Goal: Task Accomplishment & Management: Use online tool/utility

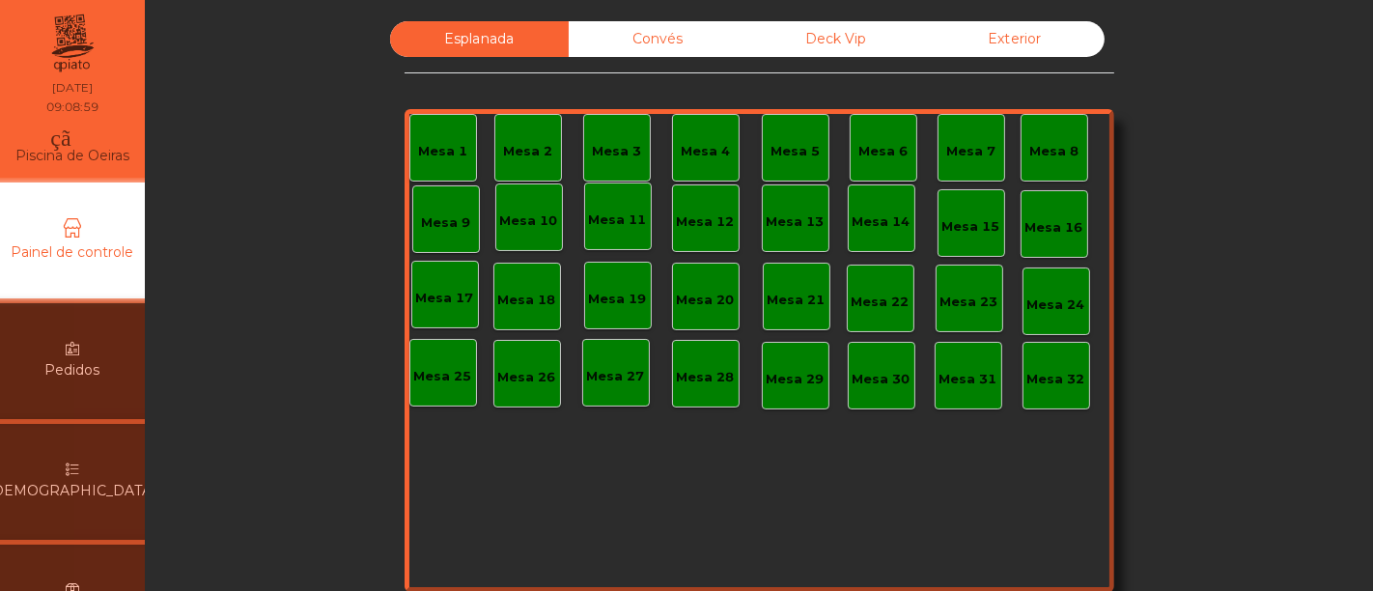
click at [671, 37] on font "Convés" at bounding box center [658, 38] width 50 height 17
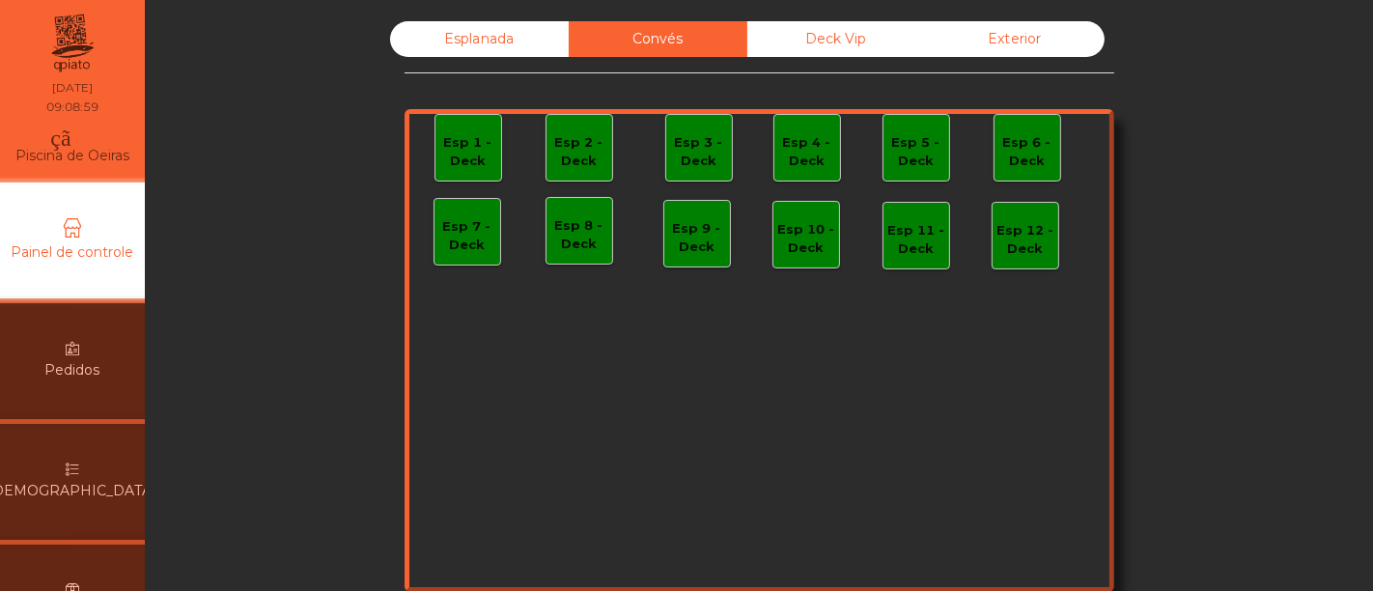
click at [807, 40] on font "Deck Vip" at bounding box center [837, 38] width 61 height 17
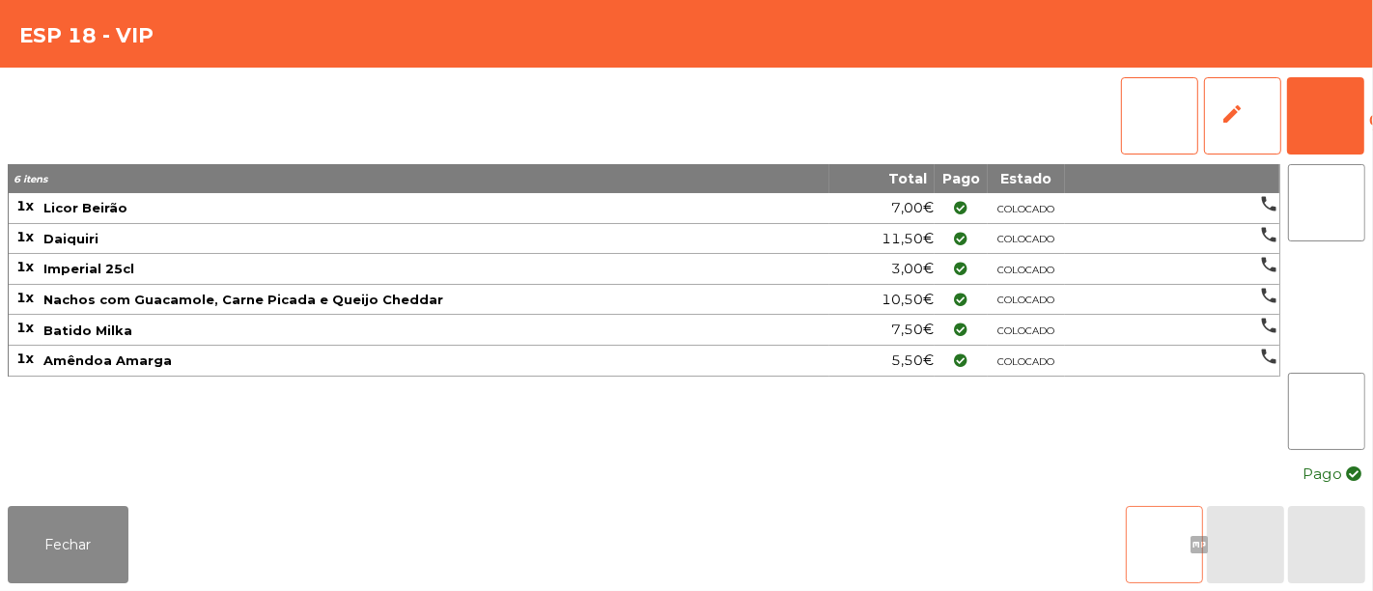
click at [1167, 533] on font "arquivo" at bounding box center [1165, 544] width 162 height 23
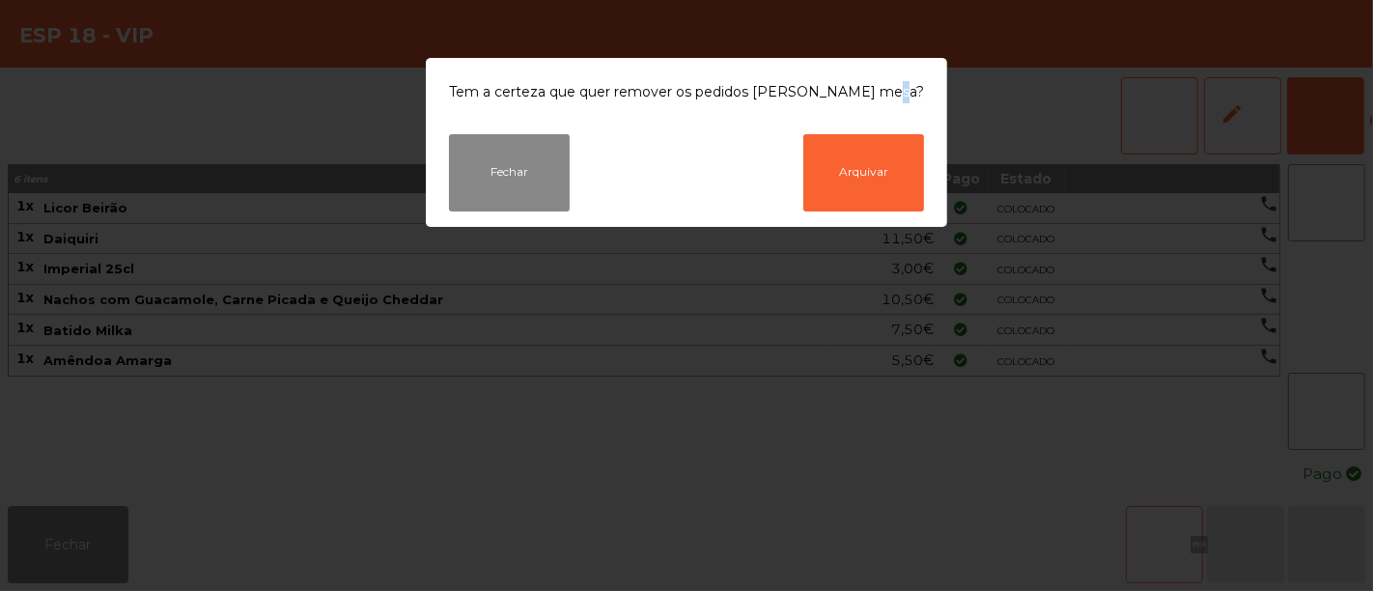
click at [1167, 520] on ngb-modal-window "Tem a certeza que quer remover os pedidos [PERSON_NAME] mesa? Fechar Arquivar" at bounding box center [686, 295] width 1373 height 591
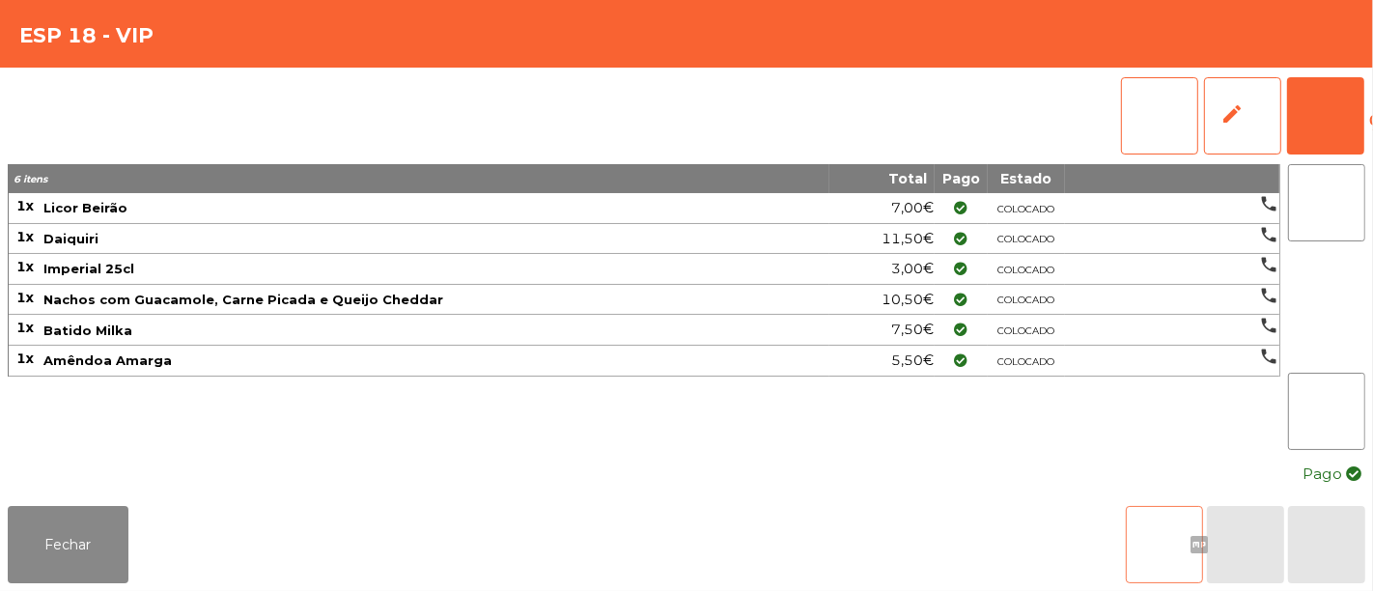
click at [1155, 515] on button "arquivo" at bounding box center [1164, 544] width 77 height 77
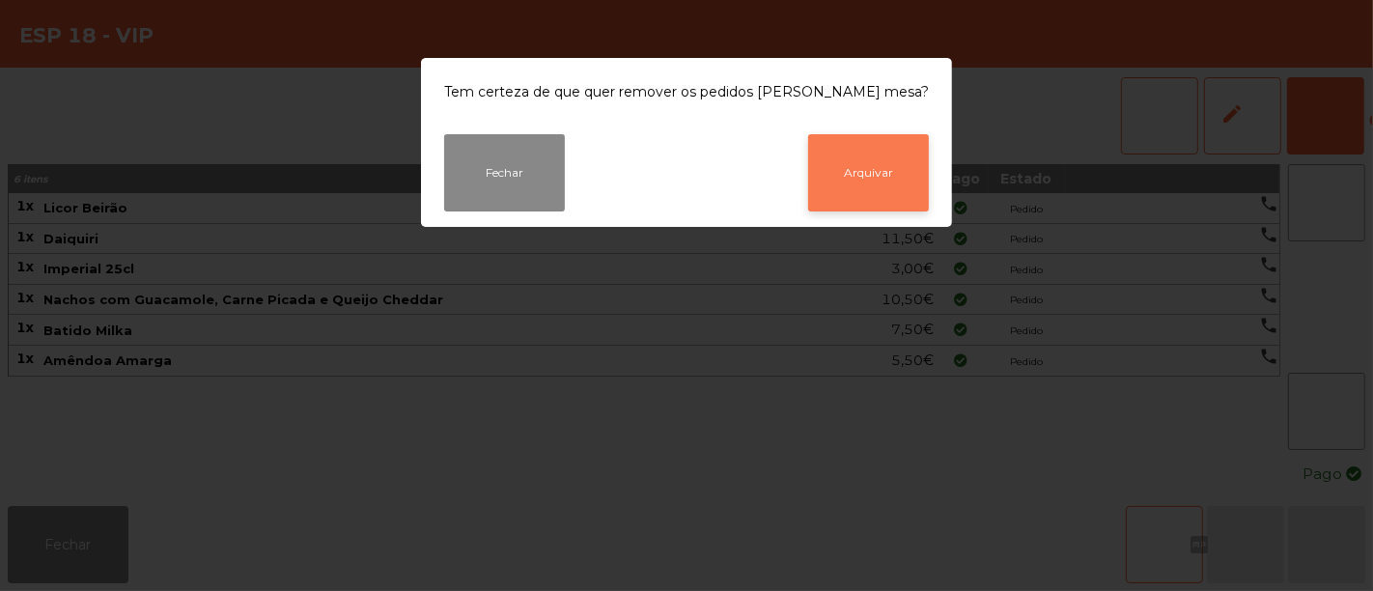
click at [864, 158] on button "Arquivar" at bounding box center [868, 172] width 121 height 77
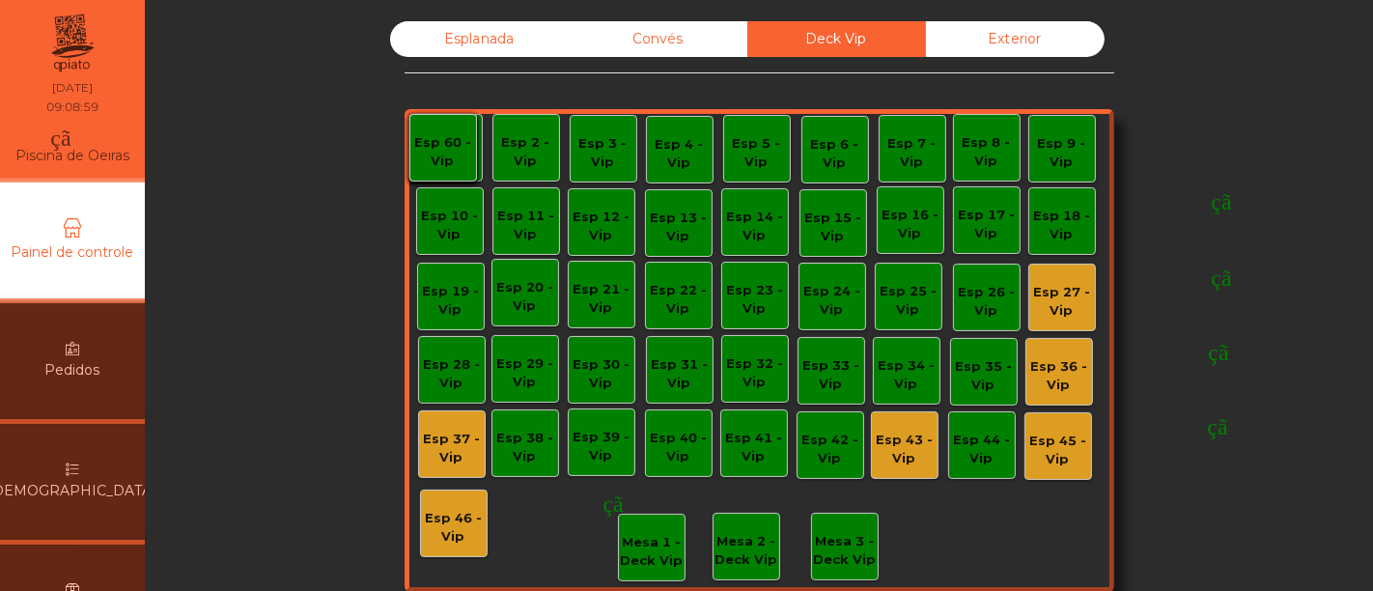
click at [1046, 297] on div "monetização_ativada feito" at bounding box center [1234, 292] width 414 height 58
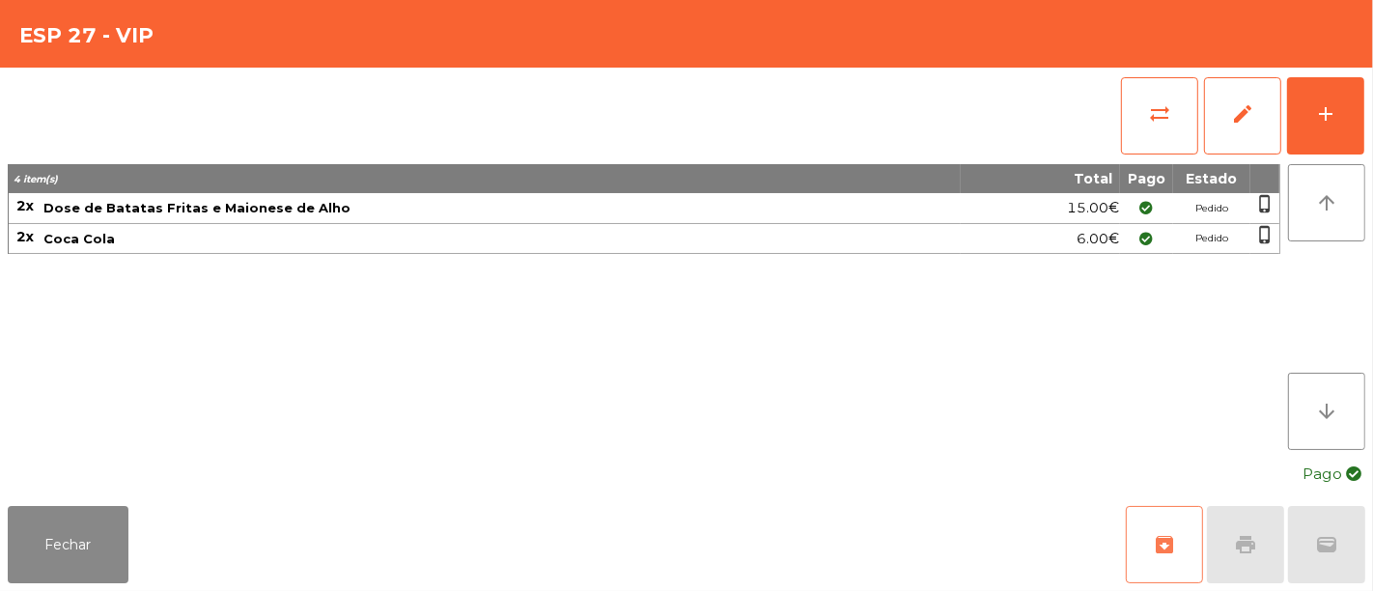
click at [1161, 544] on span "archive" at bounding box center [1164, 544] width 23 height 23
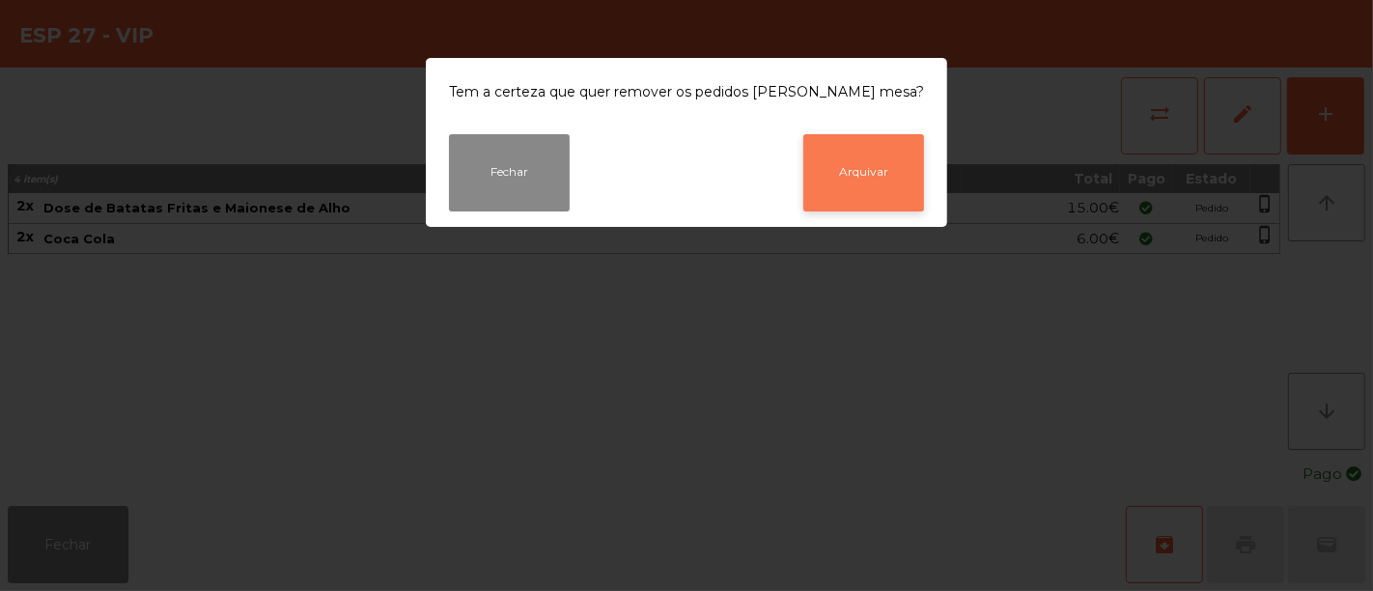
click at [841, 162] on button "Arquivar" at bounding box center [864, 172] width 121 height 77
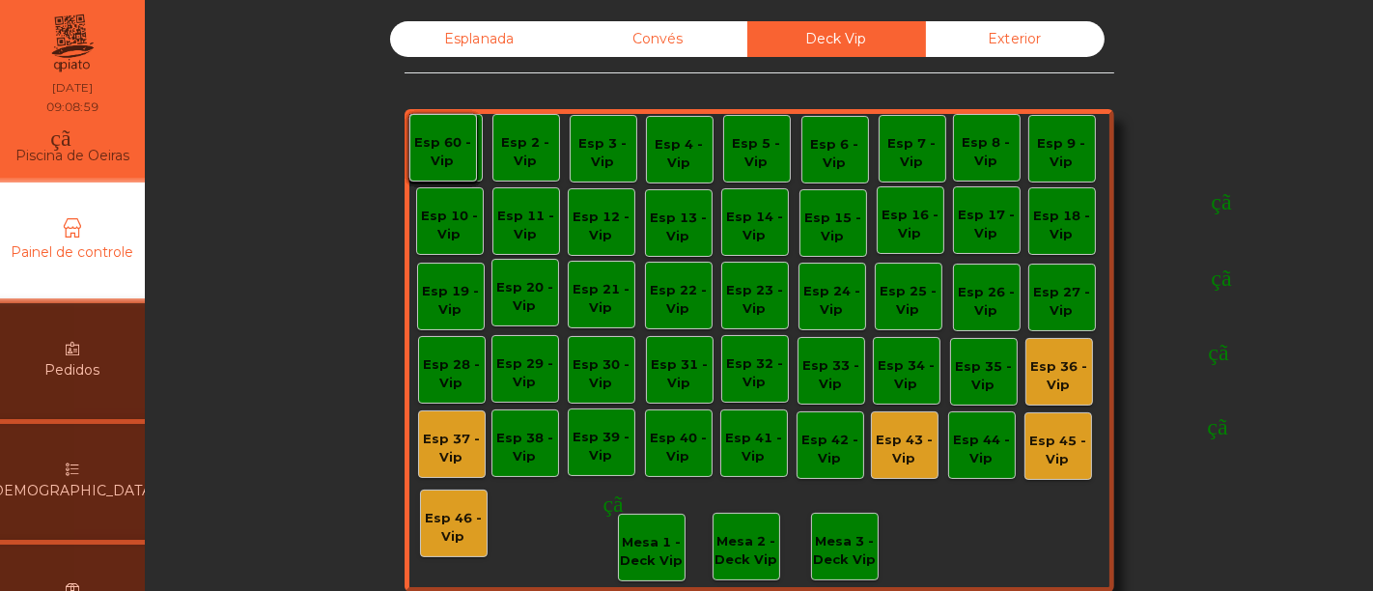
click at [1045, 349] on font "monetização_ativada" at bounding box center [1231, 348] width 414 height 23
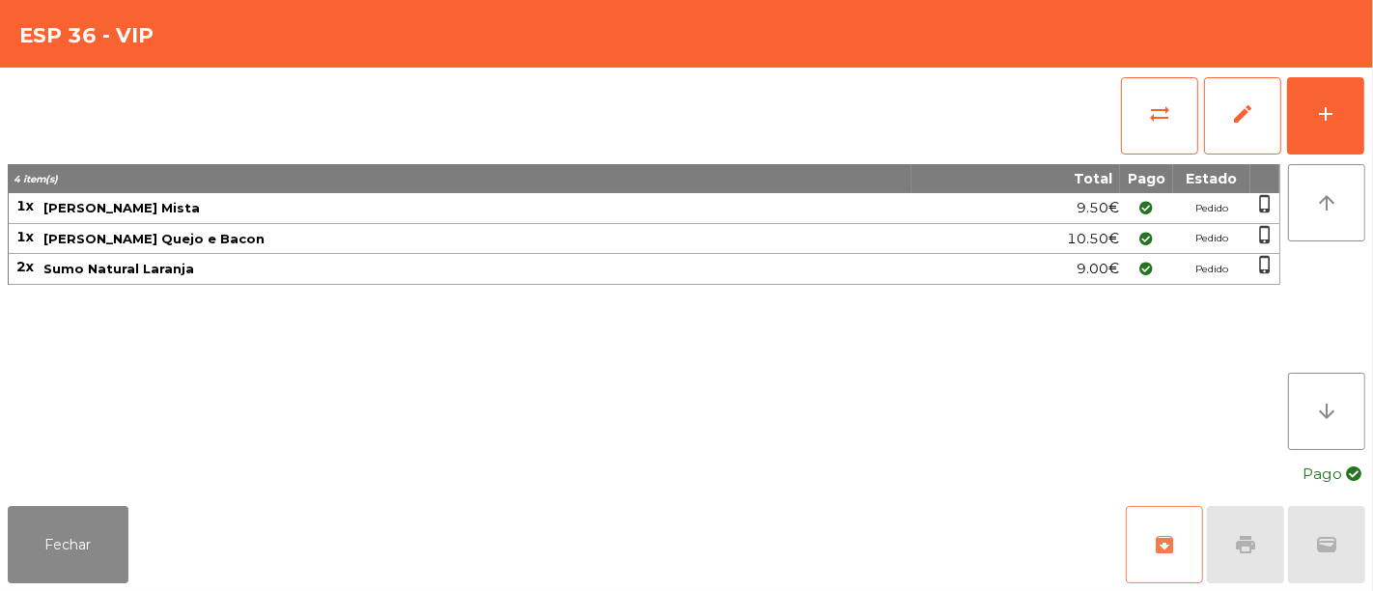
click at [1164, 533] on span "archive" at bounding box center [1164, 544] width 23 height 23
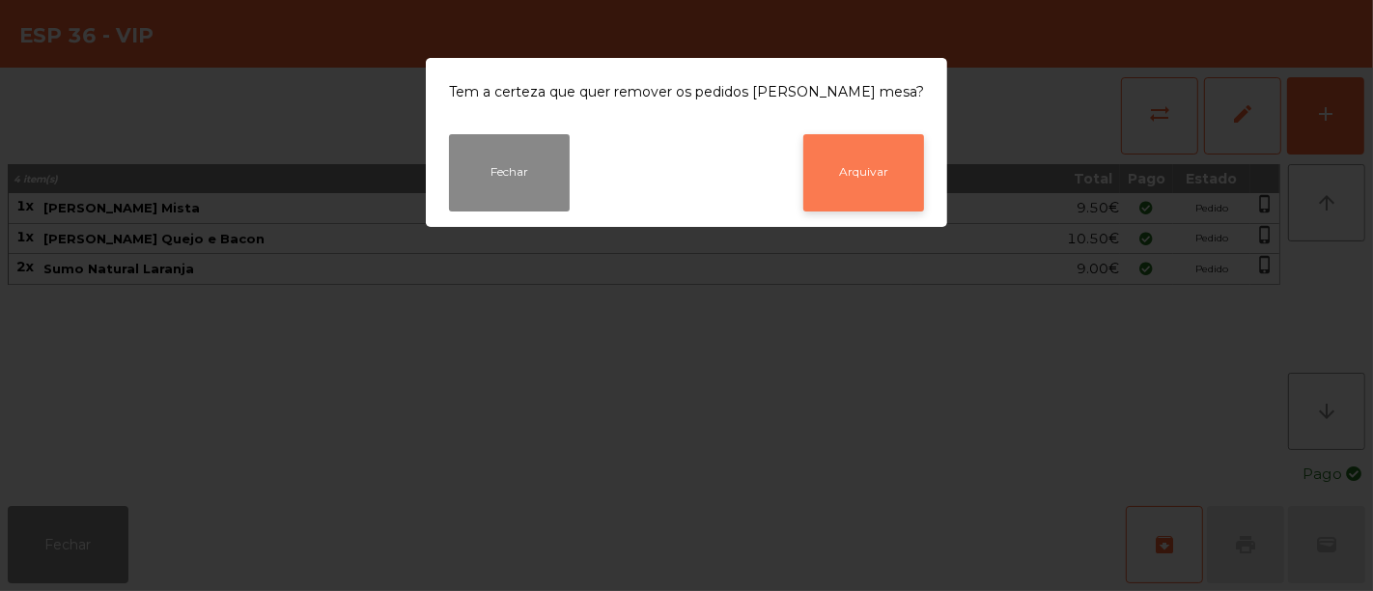
click at [850, 163] on button "Arquivar" at bounding box center [864, 172] width 121 height 77
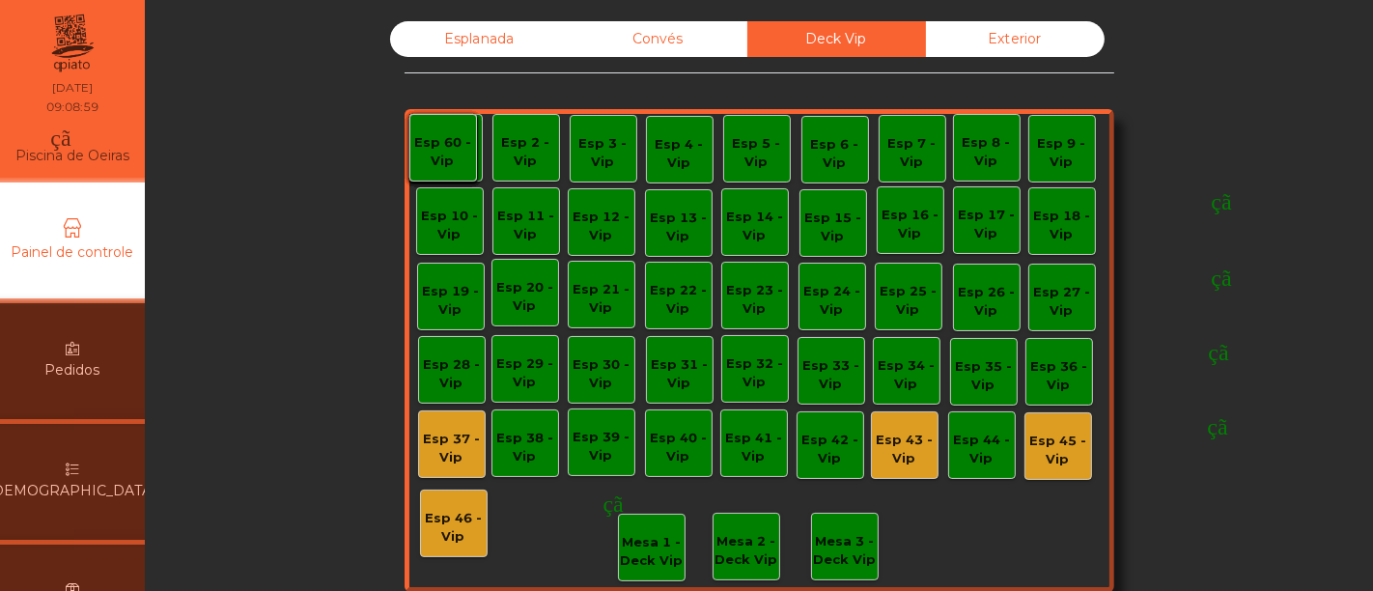
click at [446, 432] on div "monetização_ativada feito" at bounding box center [623, 439] width 414 height 58
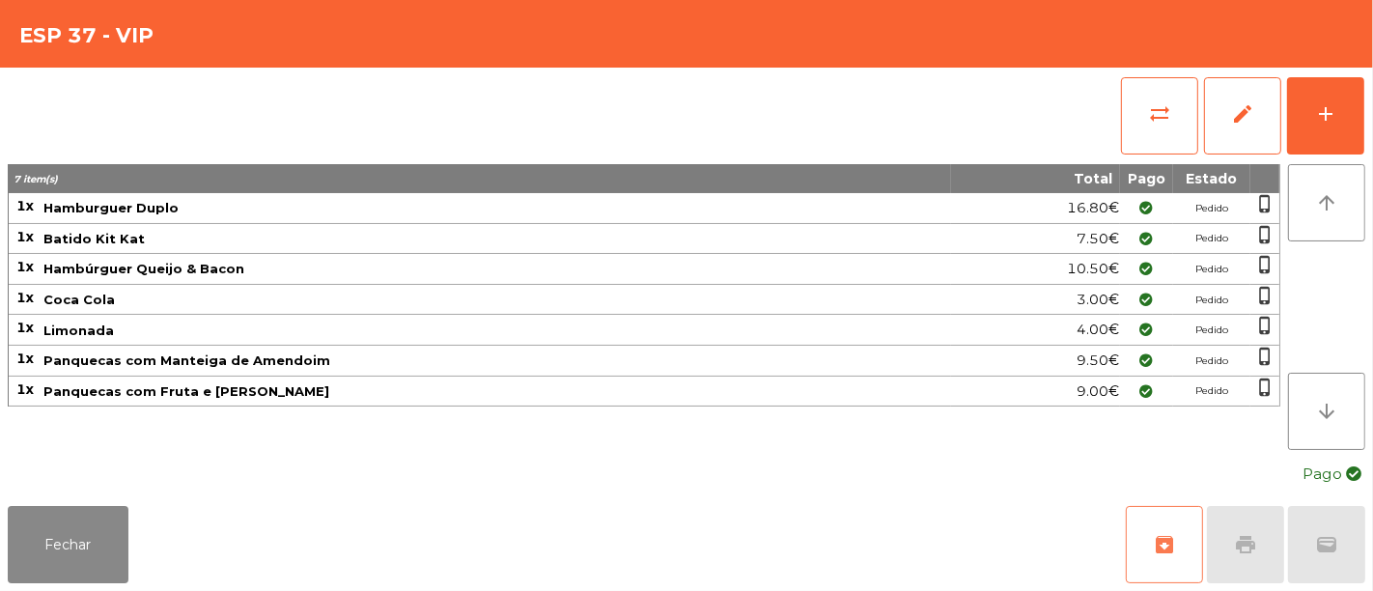
click at [1177, 533] on button "archive" at bounding box center [1164, 544] width 77 height 77
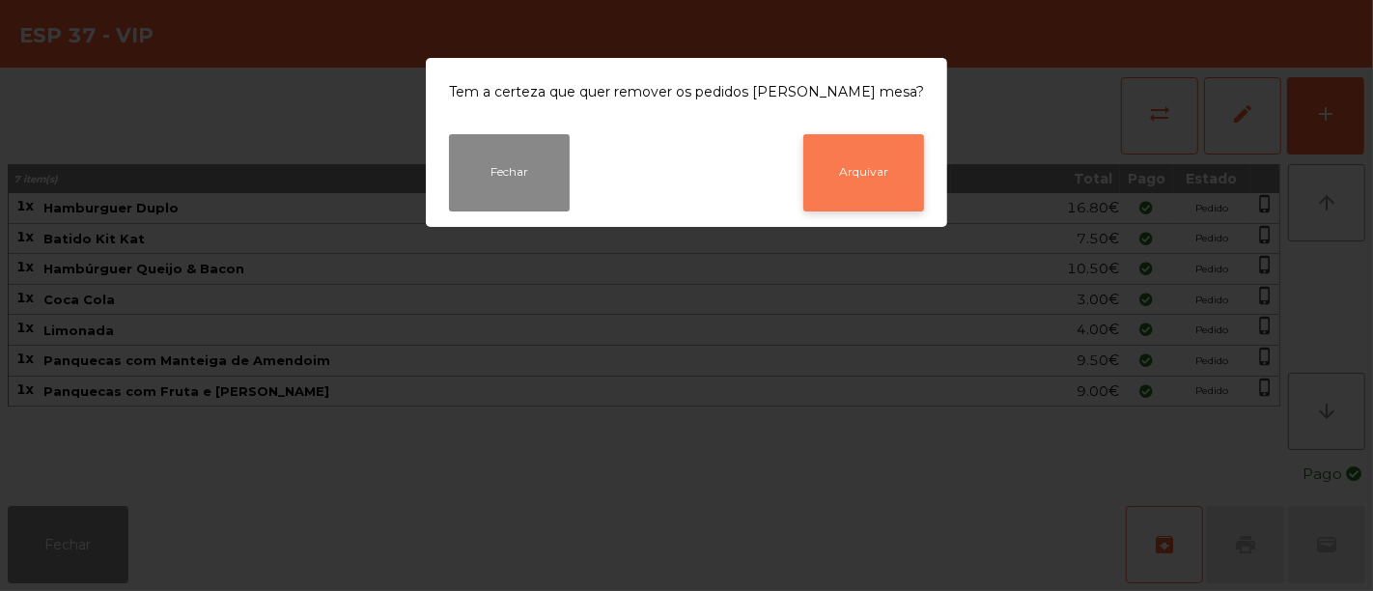
click at [859, 184] on button "Arquivar" at bounding box center [864, 172] width 121 height 77
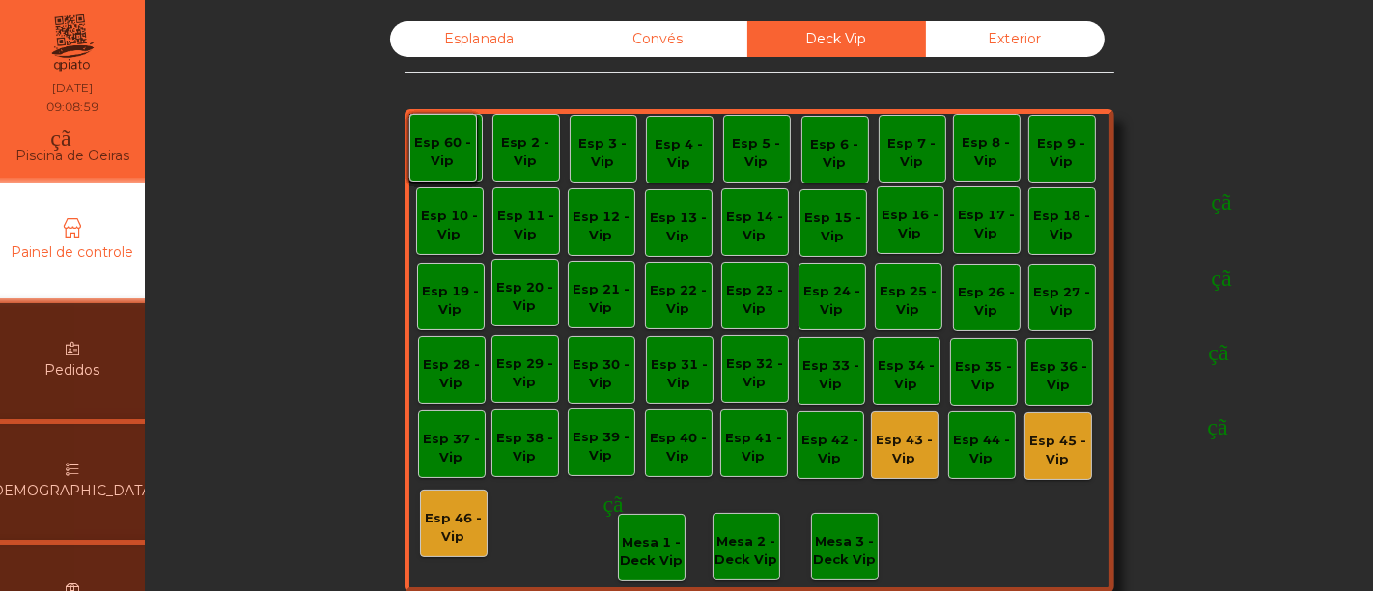
click at [1051, 429] on font "monetização_ativada" at bounding box center [1230, 422] width 414 height 23
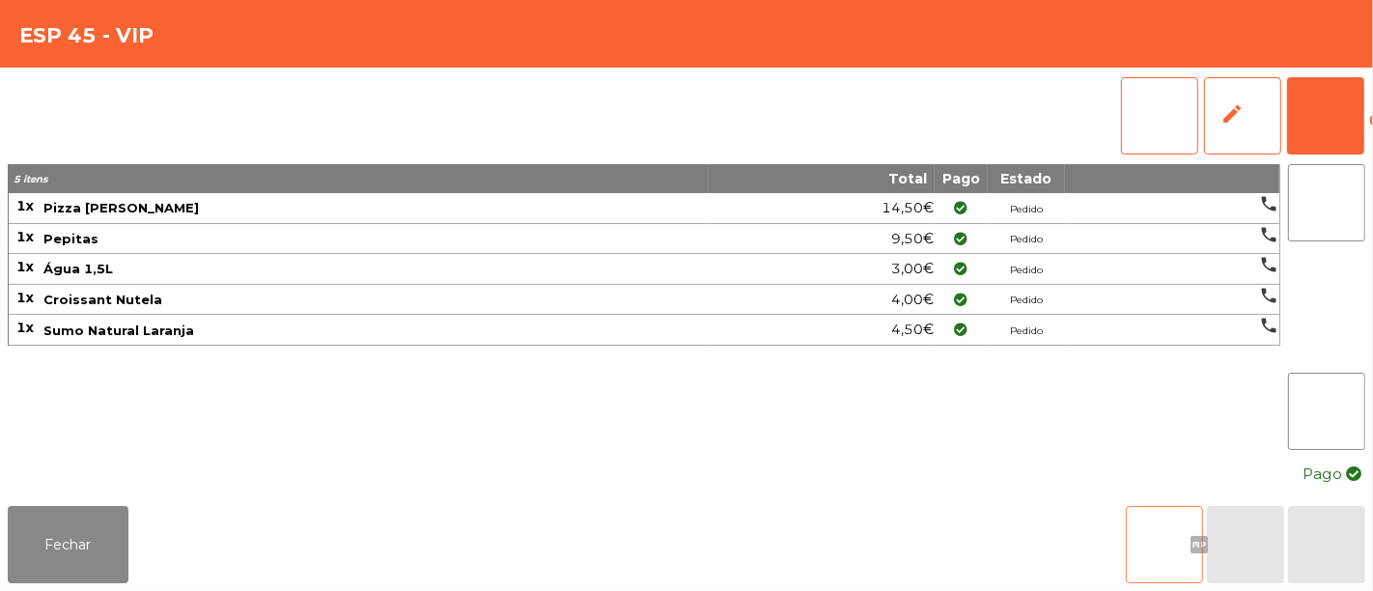
click at [1159, 533] on font "arquivo" at bounding box center [1165, 544] width 162 height 23
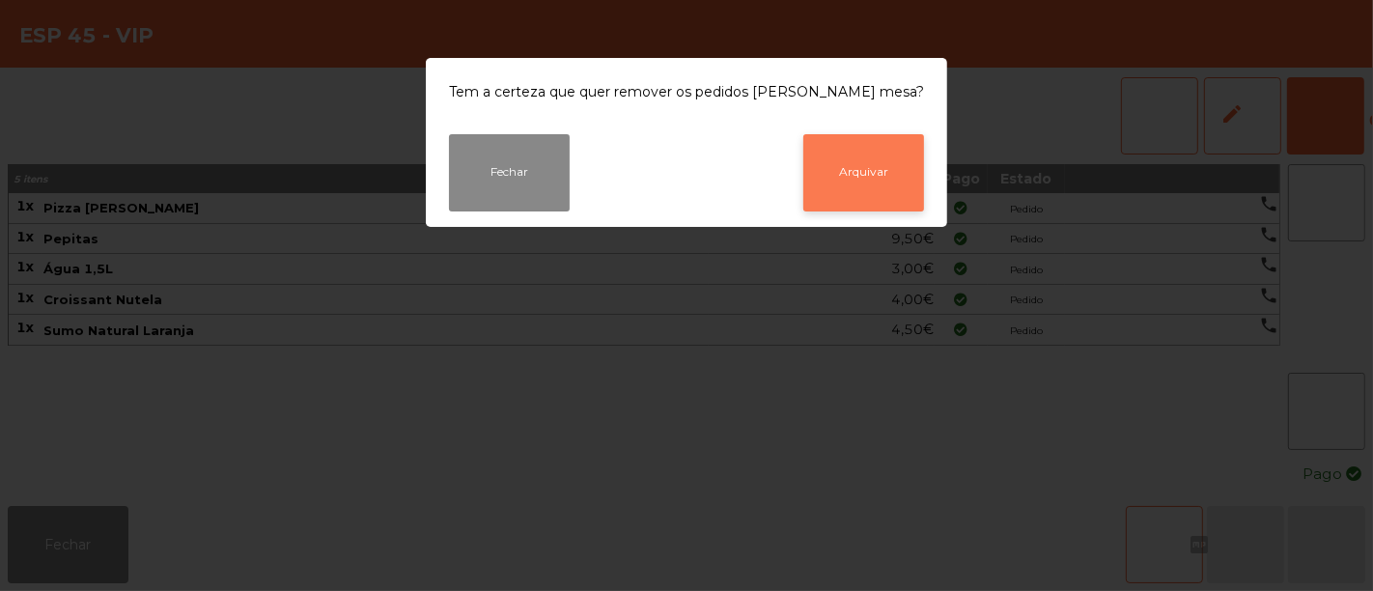
click at [843, 174] on button "Arquivar" at bounding box center [864, 172] width 121 height 77
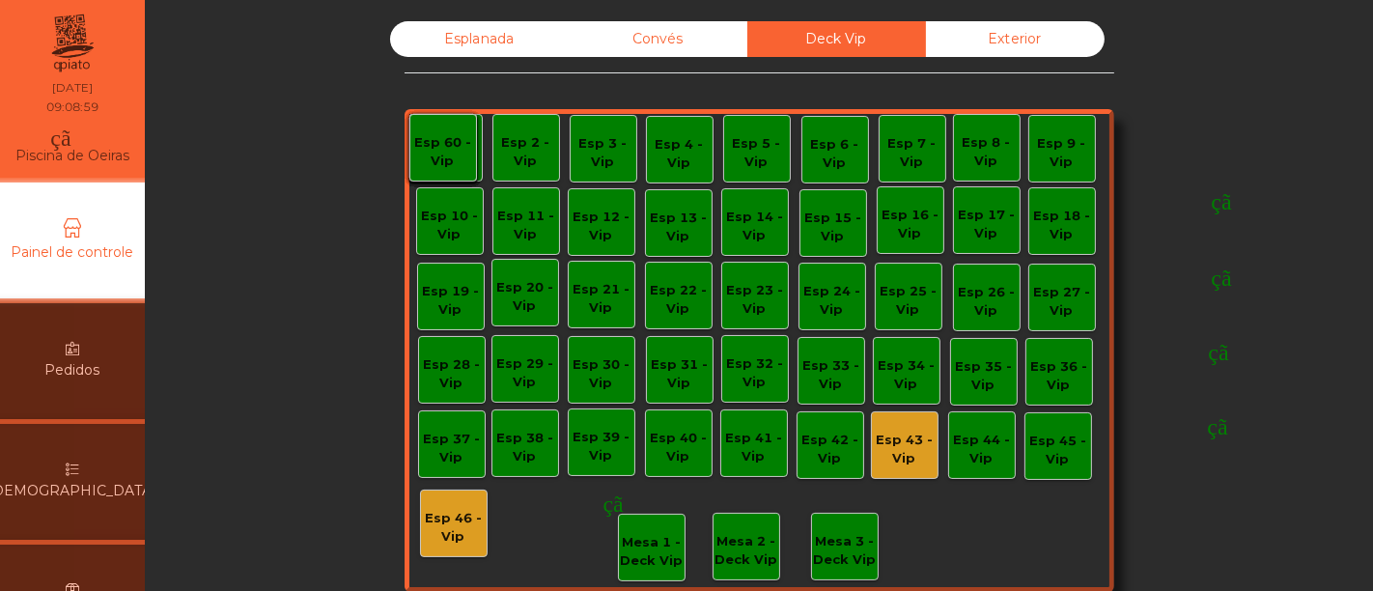
click at [451, 509] on font "monetização_ativada" at bounding box center [625, 500] width 414 height 23
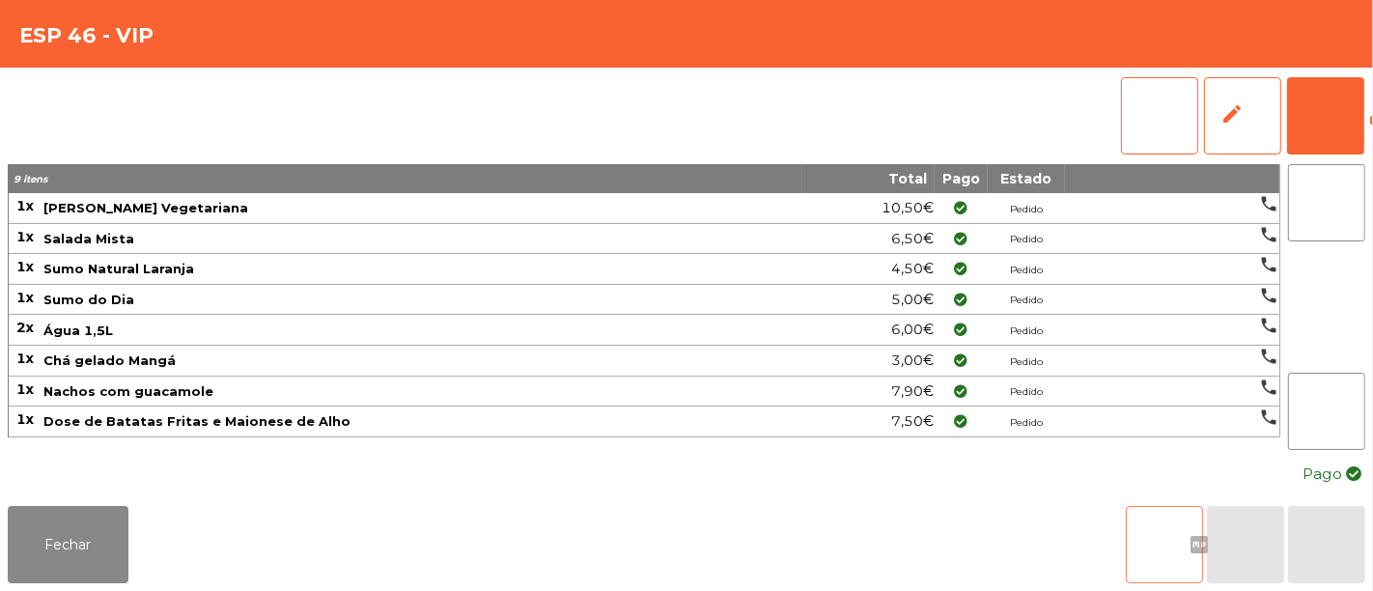
click at [1161, 533] on span "arquivo" at bounding box center [1165, 544] width 162 height 23
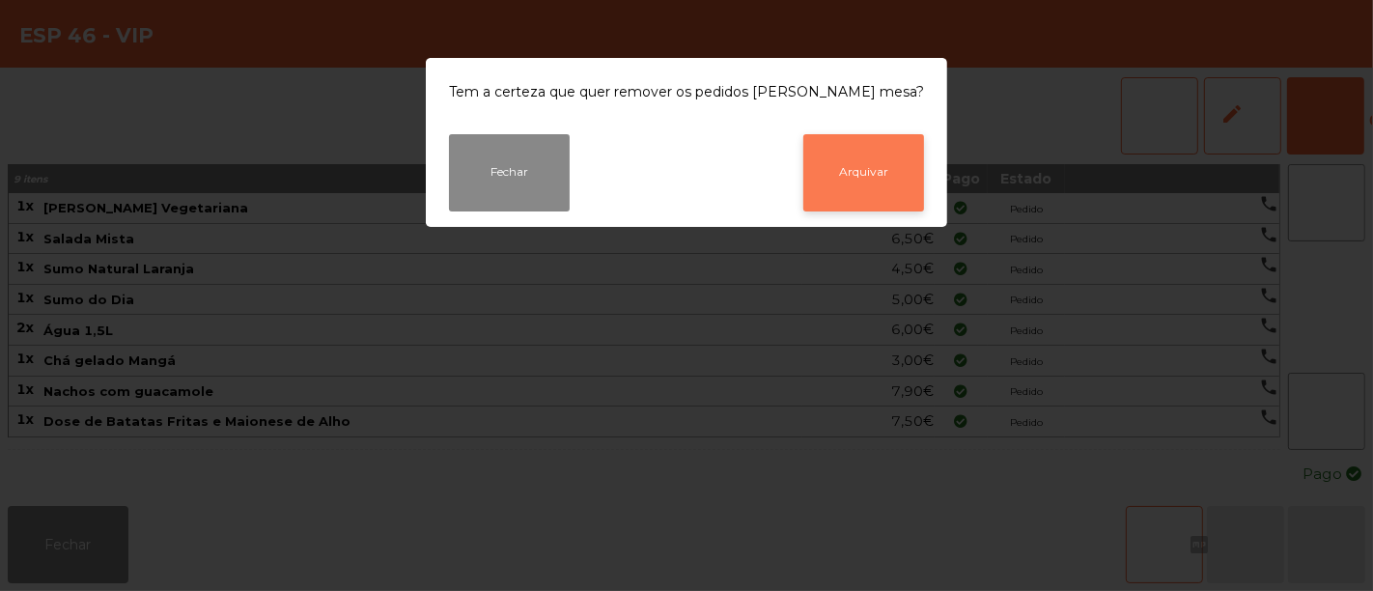
click at [844, 178] on button "Arquivar" at bounding box center [864, 172] width 121 height 77
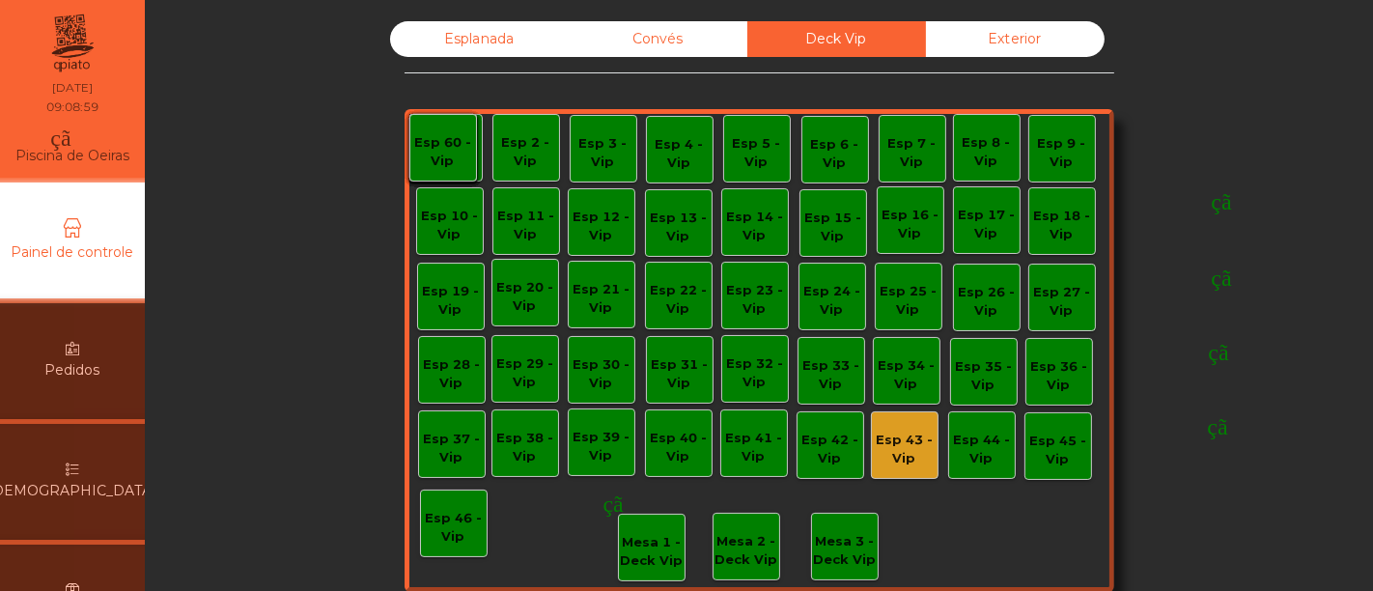
click at [892, 442] on div "monetização_ativada feito" at bounding box center [1076, 440] width 414 height 58
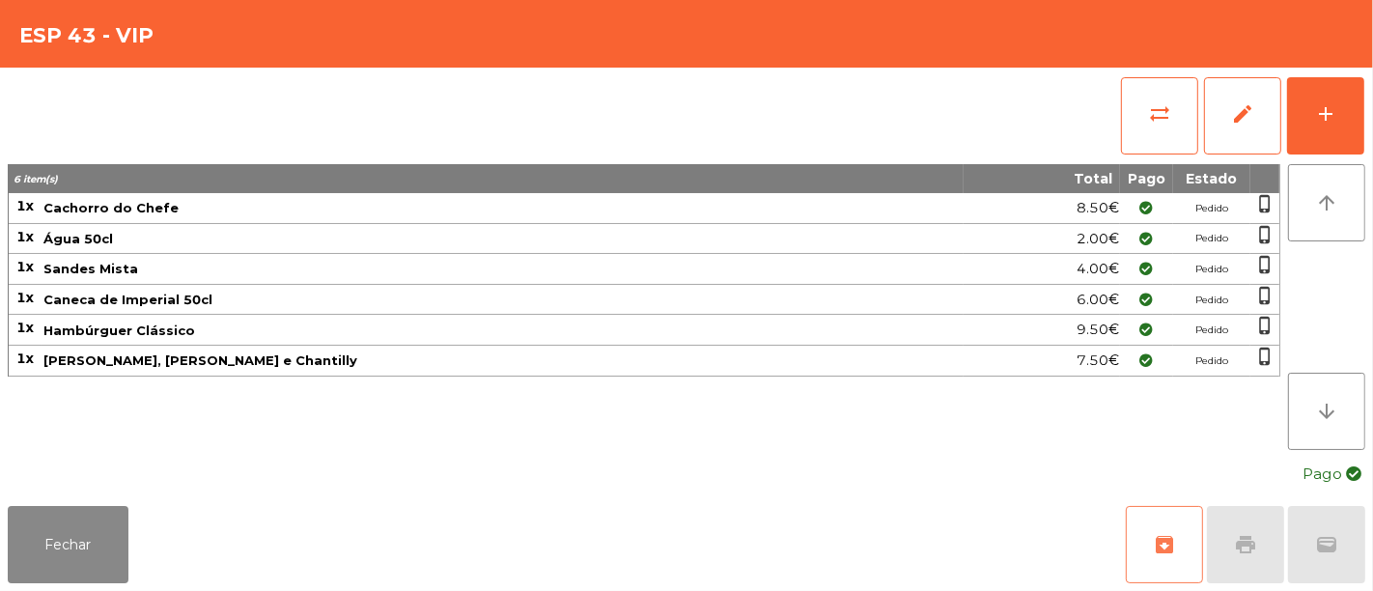
click at [1161, 536] on span "archive" at bounding box center [1164, 544] width 23 height 23
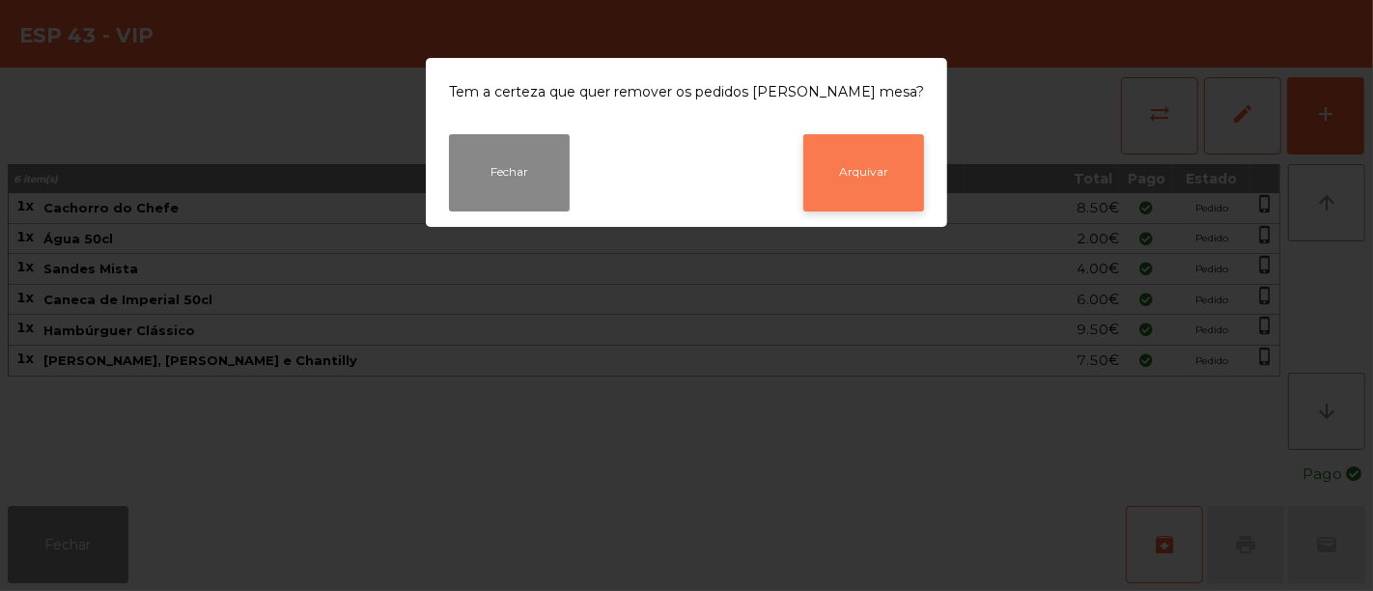
click at [846, 178] on button "Arquivar" at bounding box center [864, 172] width 121 height 77
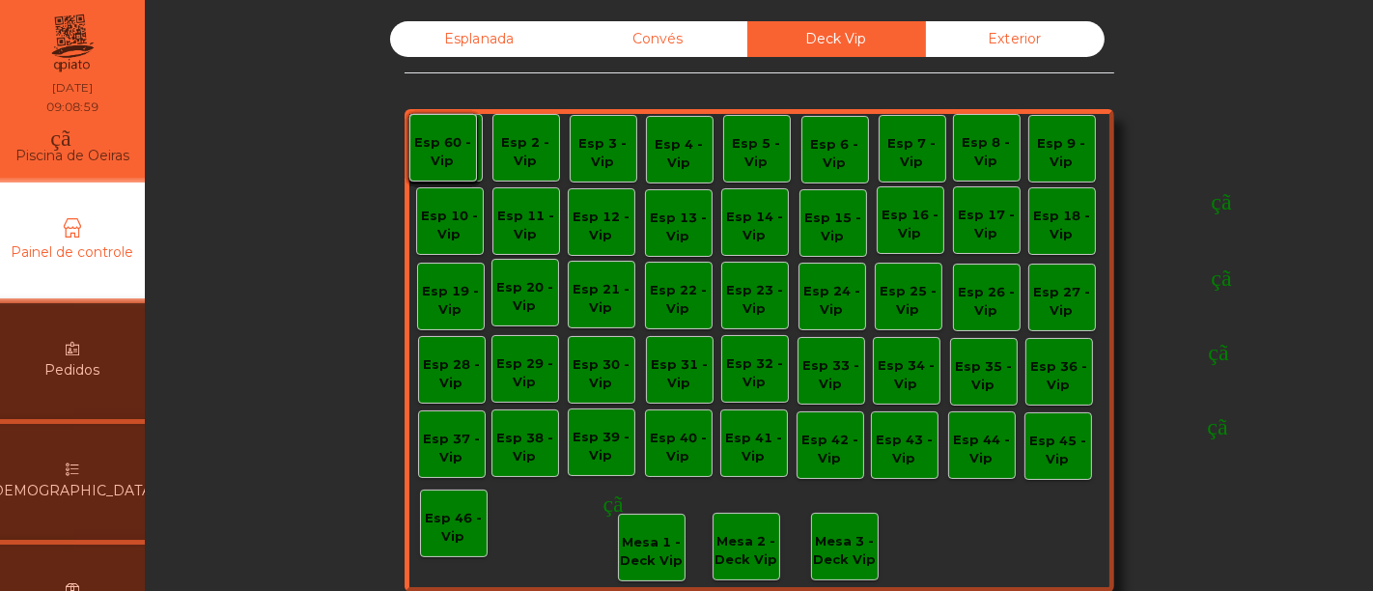
click at [478, 39] on font "Esplanada" at bounding box center [479, 38] width 71 height 17
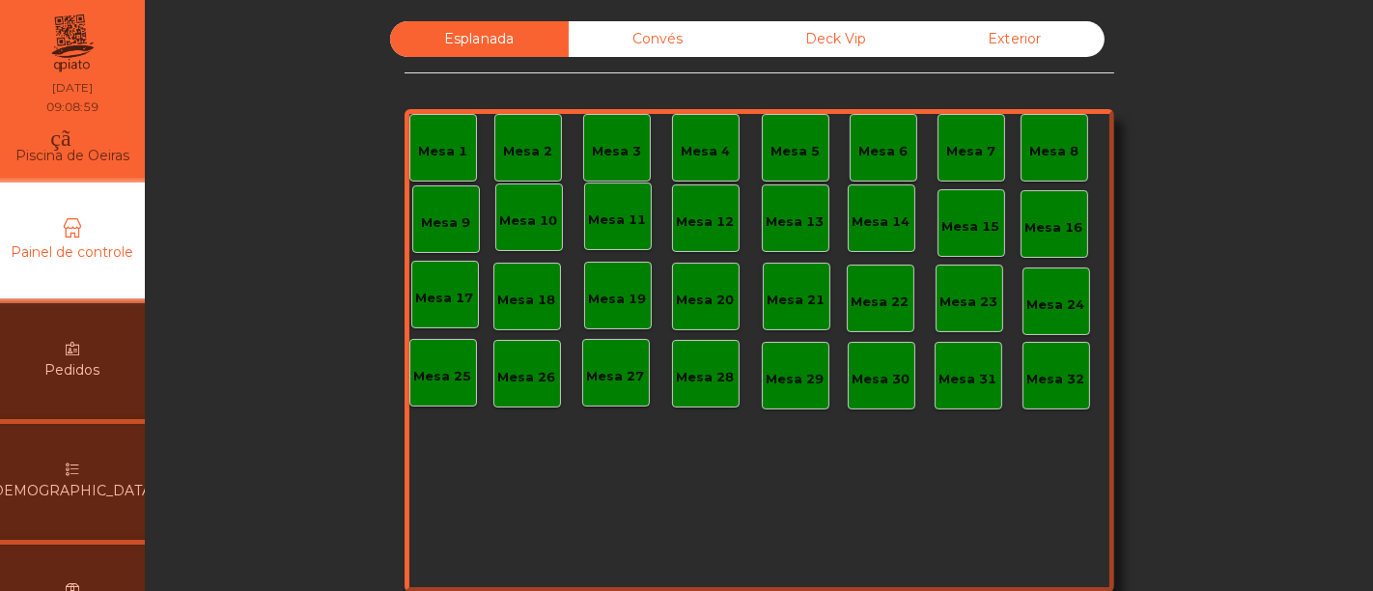
click at [478, 39] on font "Esplanada" at bounding box center [479, 38] width 71 height 17
